Goal: Transaction & Acquisition: Purchase product/service

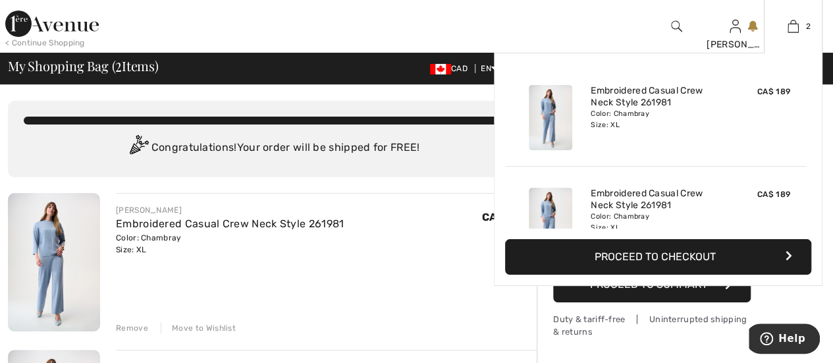
click at [652, 261] on button "Proceed to Checkout" at bounding box center [658, 257] width 306 height 36
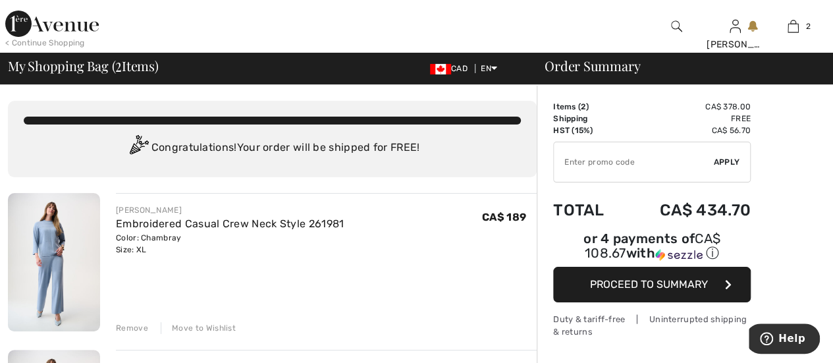
click at [132, 329] on div "Remove" at bounding box center [132, 328] width 32 height 12
click at [624, 278] on span "Proceed to Summary" at bounding box center [649, 284] width 118 height 13
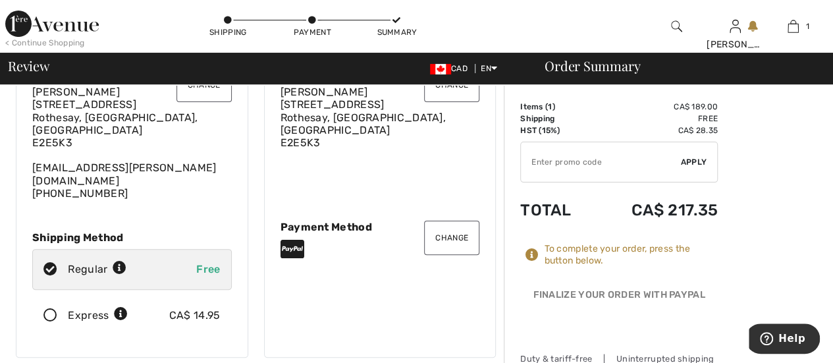
scroll to position [74, 0]
click at [439, 220] on button "Change" at bounding box center [451, 236] width 55 height 34
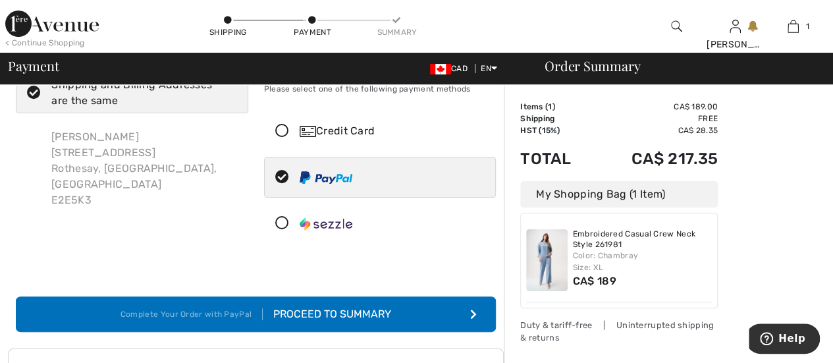
click at [353, 126] on div "Credit Card" at bounding box center [393, 131] width 187 height 16
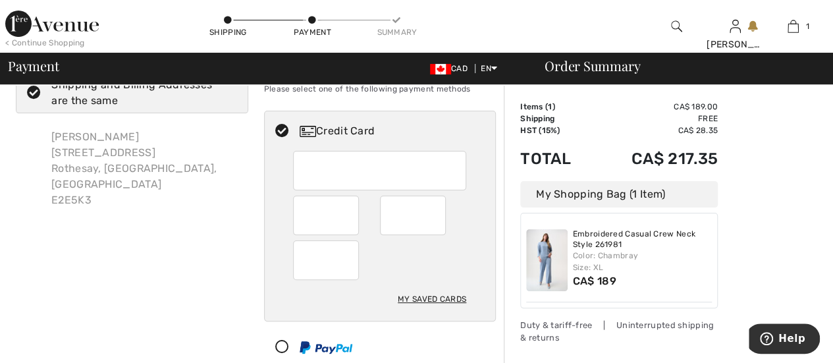
click at [430, 293] on div "My Saved Cards" at bounding box center [432, 299] width 68 height 22
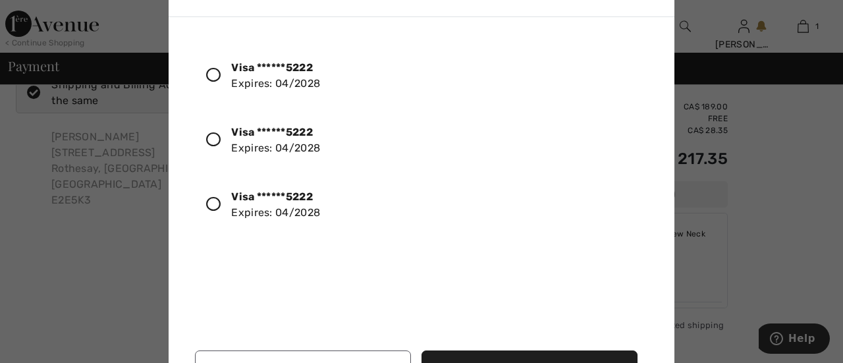
click at [213, 198] on icon at bounding box center [213, 204] width 14 height 14
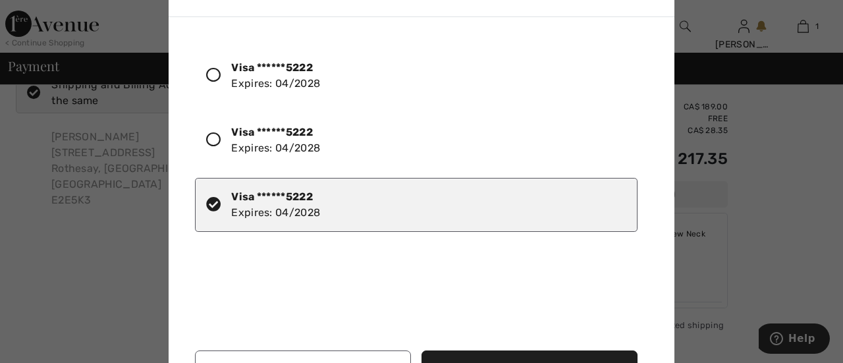
click at [514, 355] on button "Use Selected Card" at bounding box center [529, 368] width 216 height 36
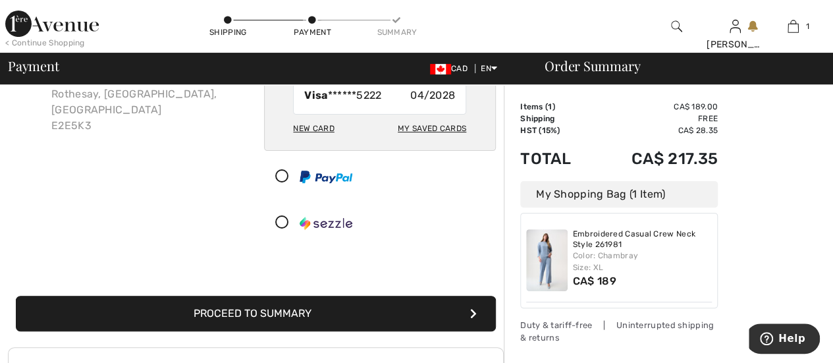
scroll to position [124, 0]
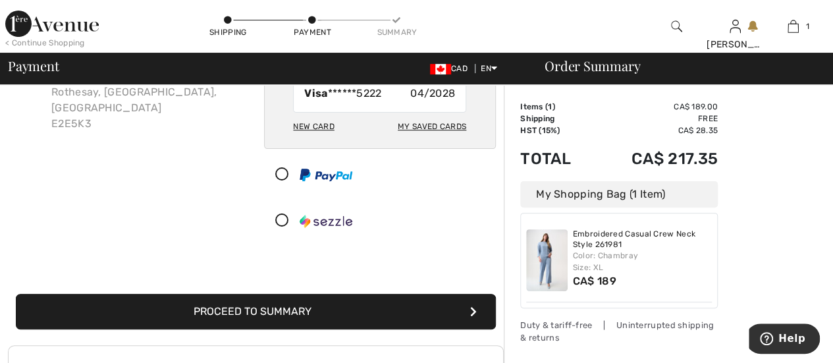
click at [432, 304] on button "Proceed to Summary" at bounding box center [256, 312] width 480 height 36
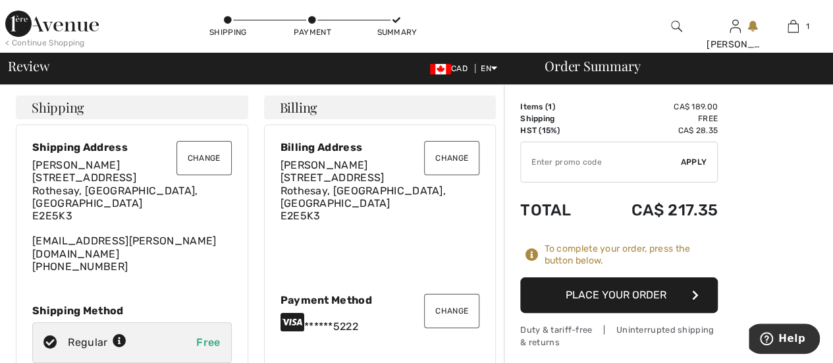
click at [596, 290] on button "Place Your Order" at bounding box center [619, 295] width 198 height 36
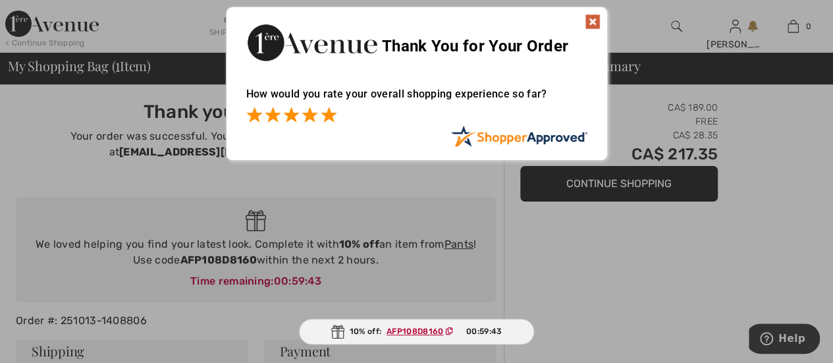
click at [325, 117] on span at bounding box center [329, 115] width 16 height 16
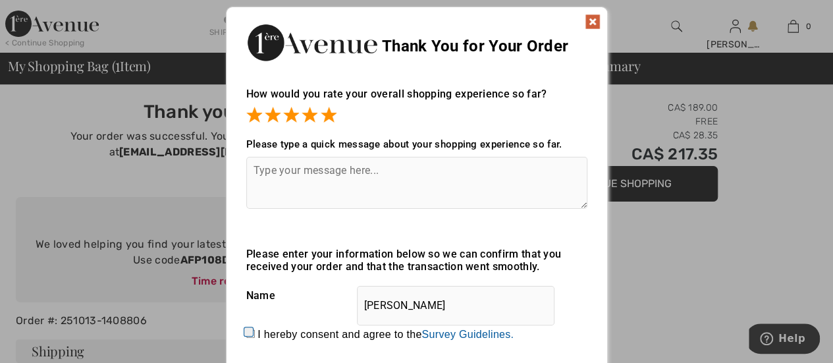
click at [594, 20] on img at bounding box center [593, 22] width 16 height 16
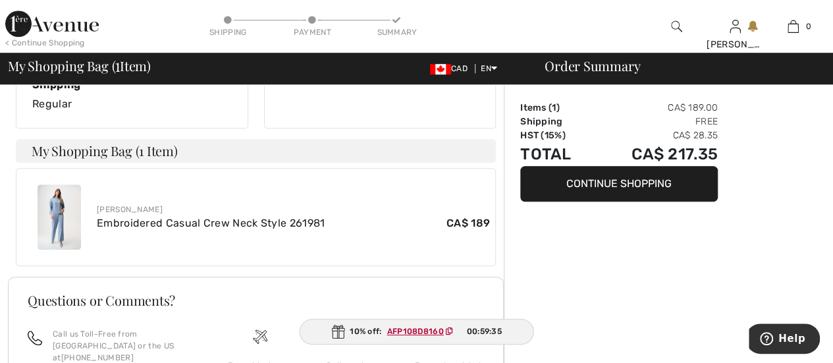
scroll to position [440, 0]
